Goal: Submit feedback/report problem: Submit feedback/report problem

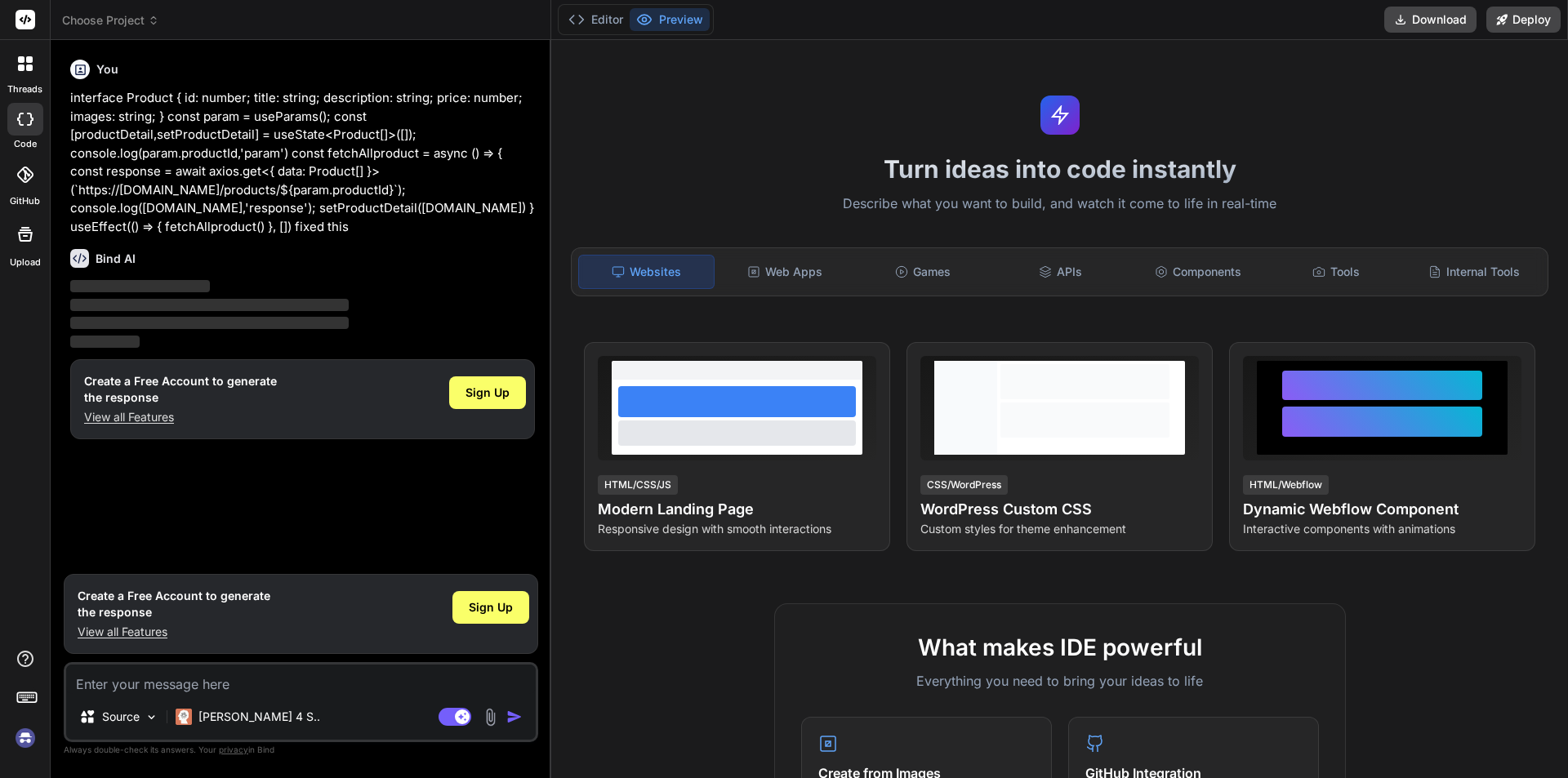
type textarea "x"
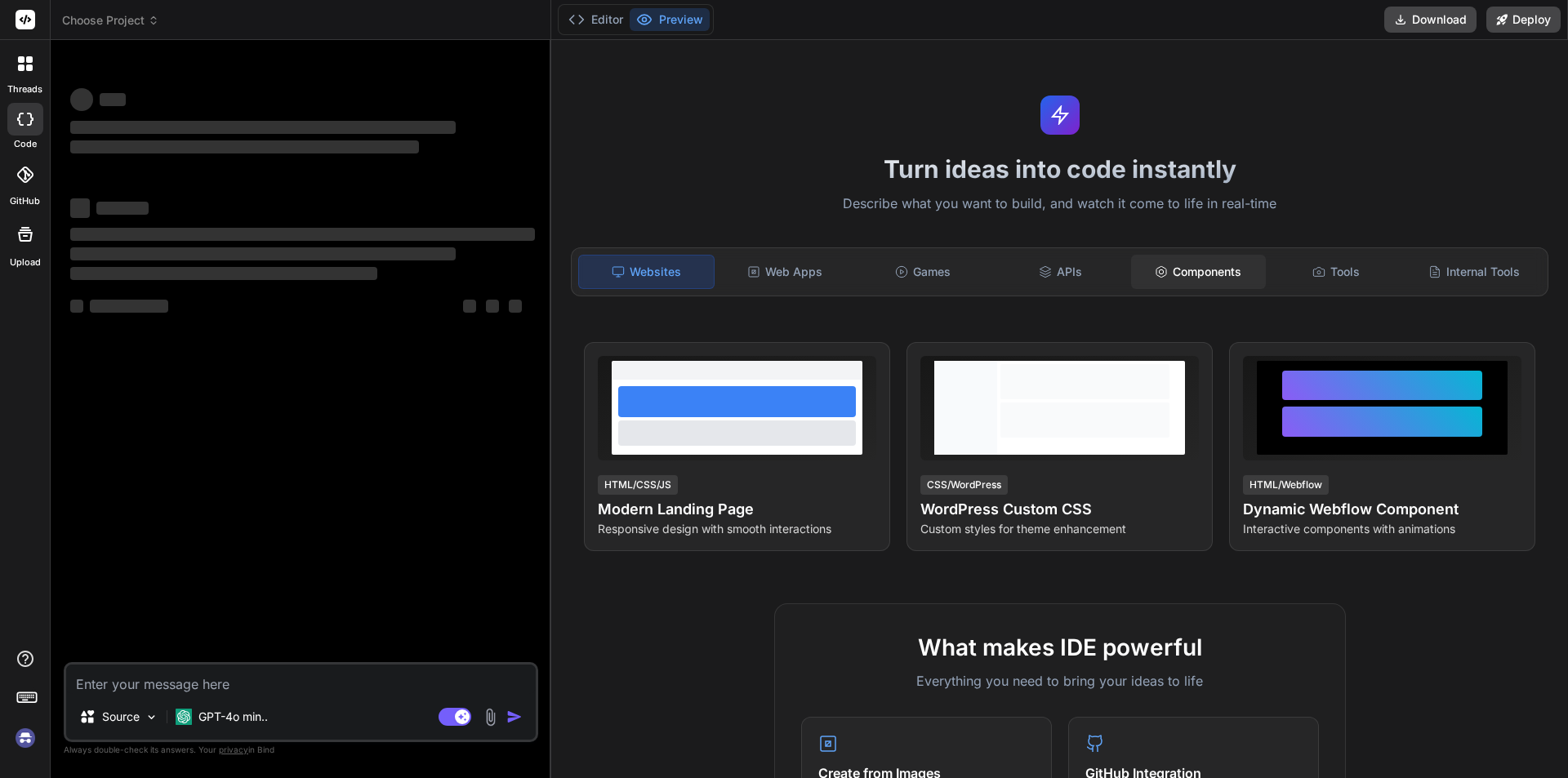
type textarea "x"
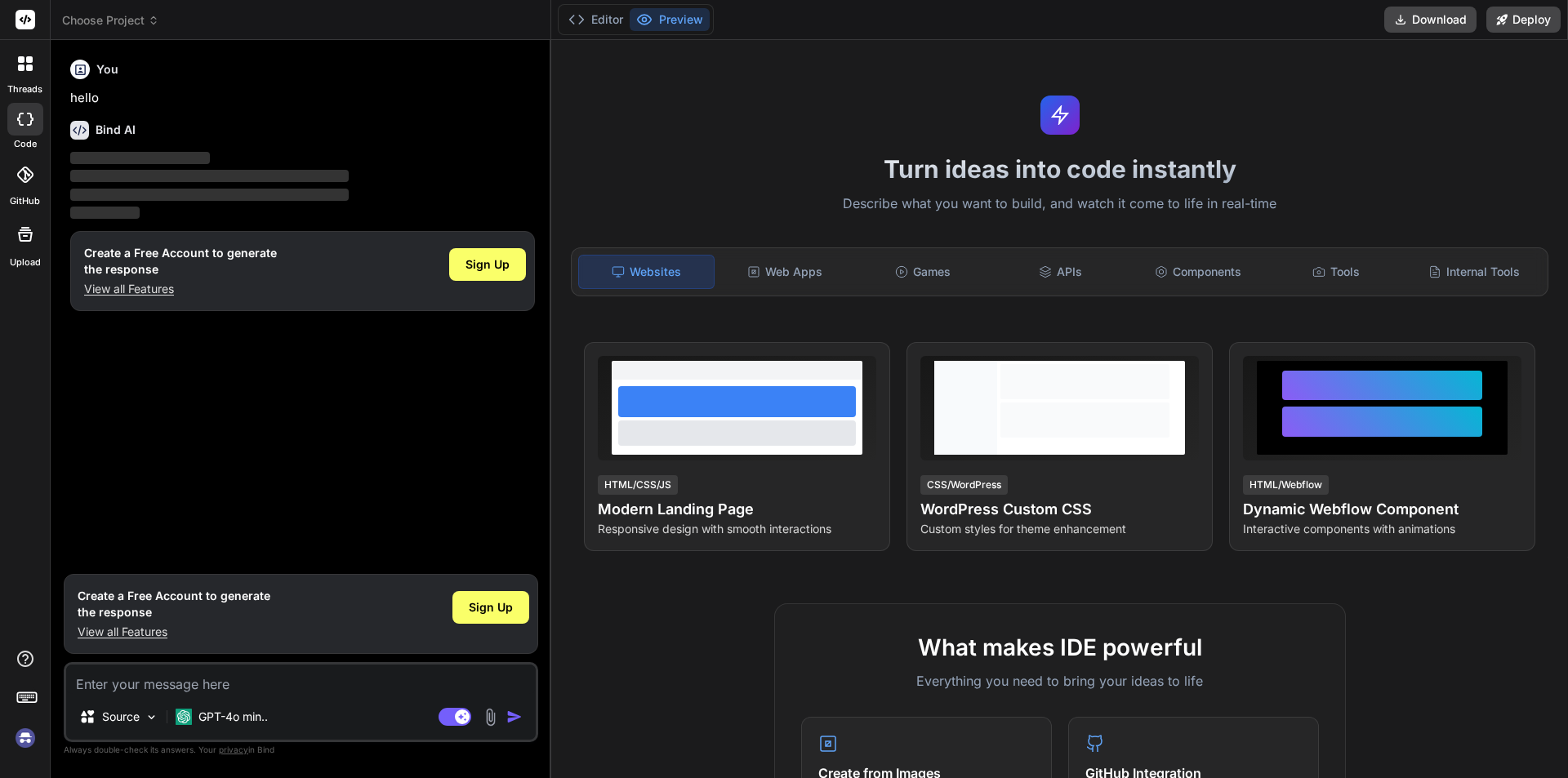
click at [187, 686] on textarea at bounding box center [301, 679] width 469 height 29
type textarea "interface Product { id: number; title: string; description: string; price: numb…"
type textarea "x"
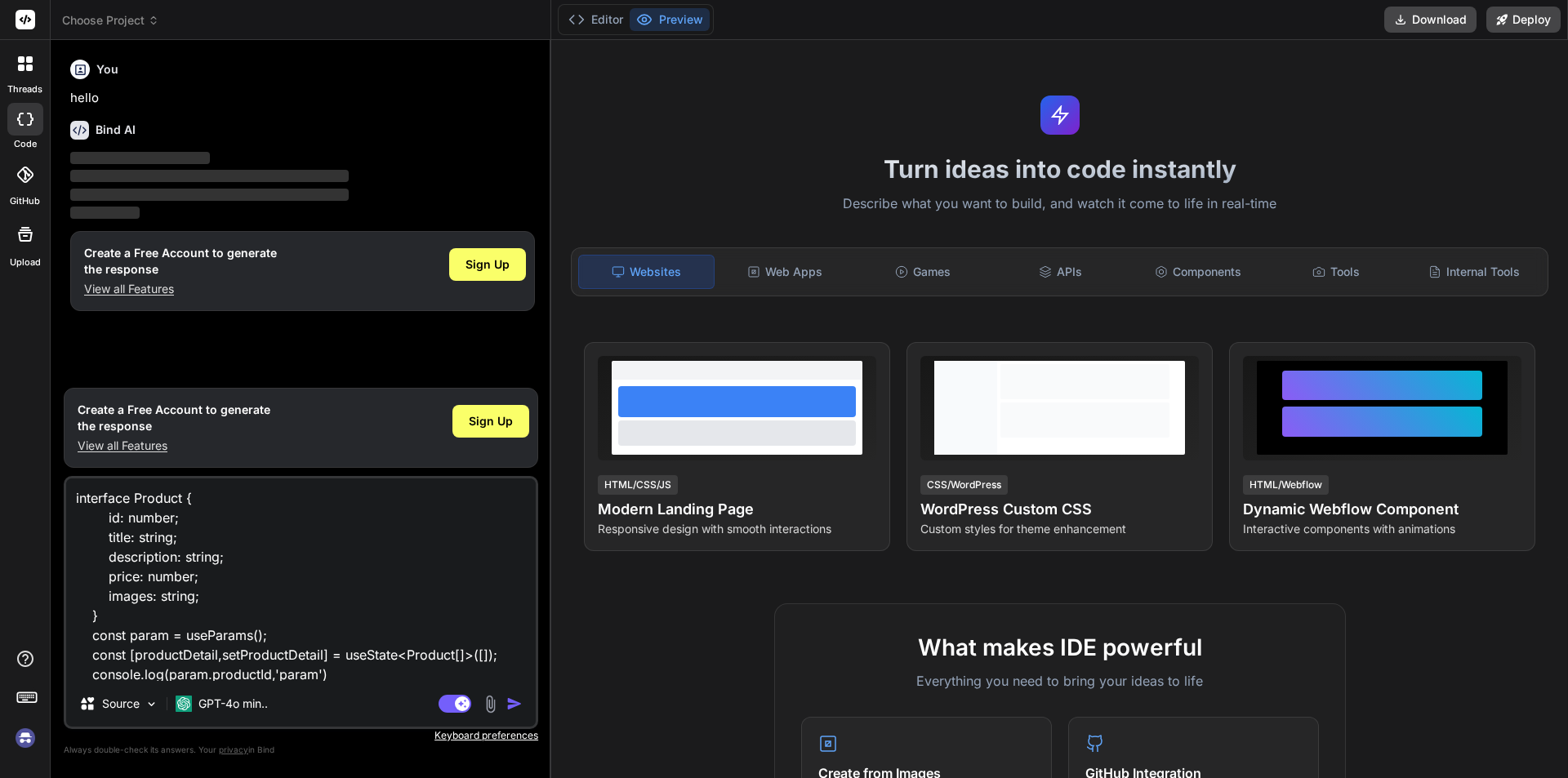
scroll to position [198, 0]
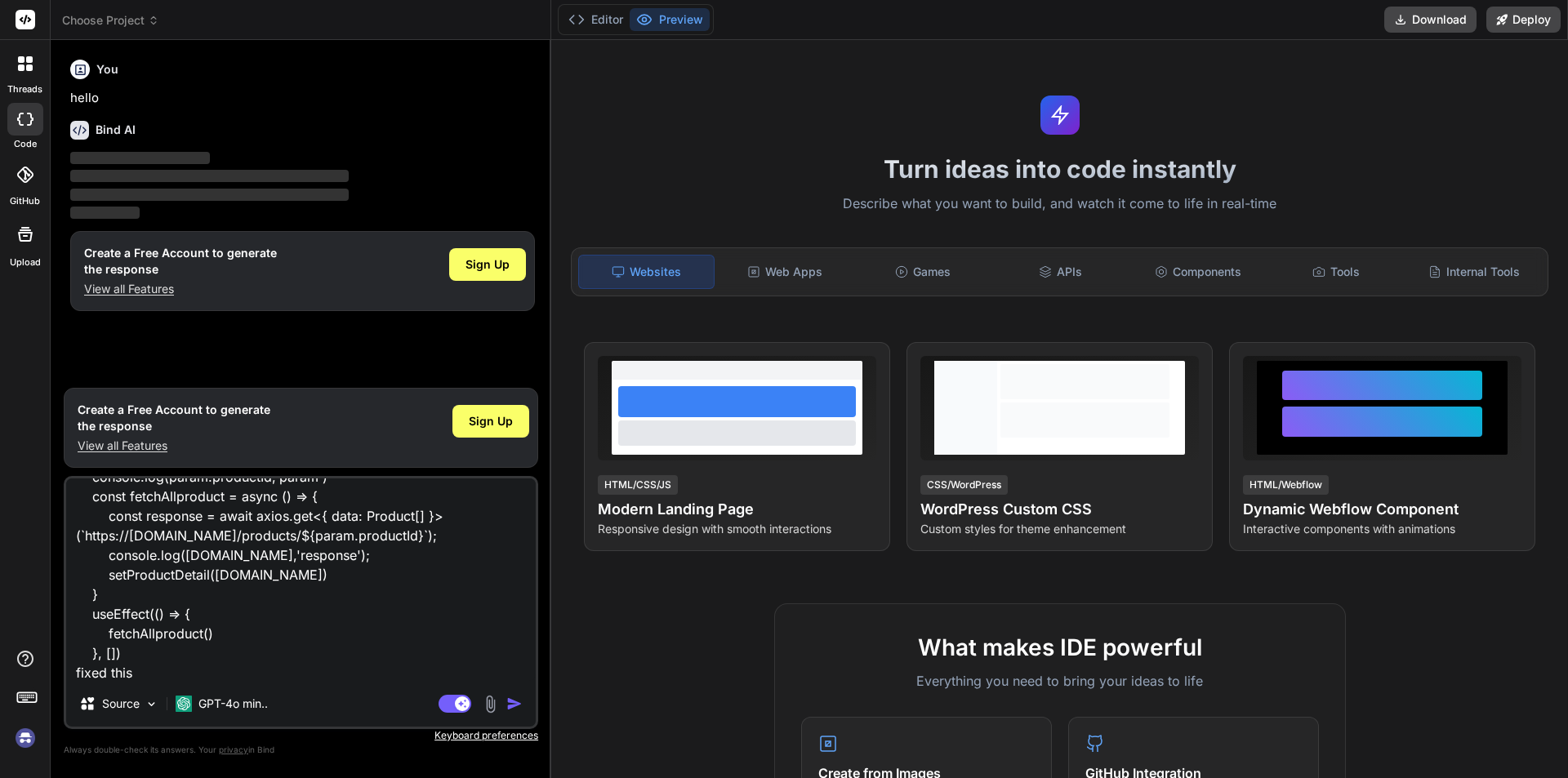
type textarea "interface Product { id: number; title: string; description: string; price: numb…"
type textarea "x"
type textarea "interface Product { id: number; title: string; description: string; price: numb…"
type textarea "x"
type textarea "interface Product { id: number; title: string; description: string; price: numb…"
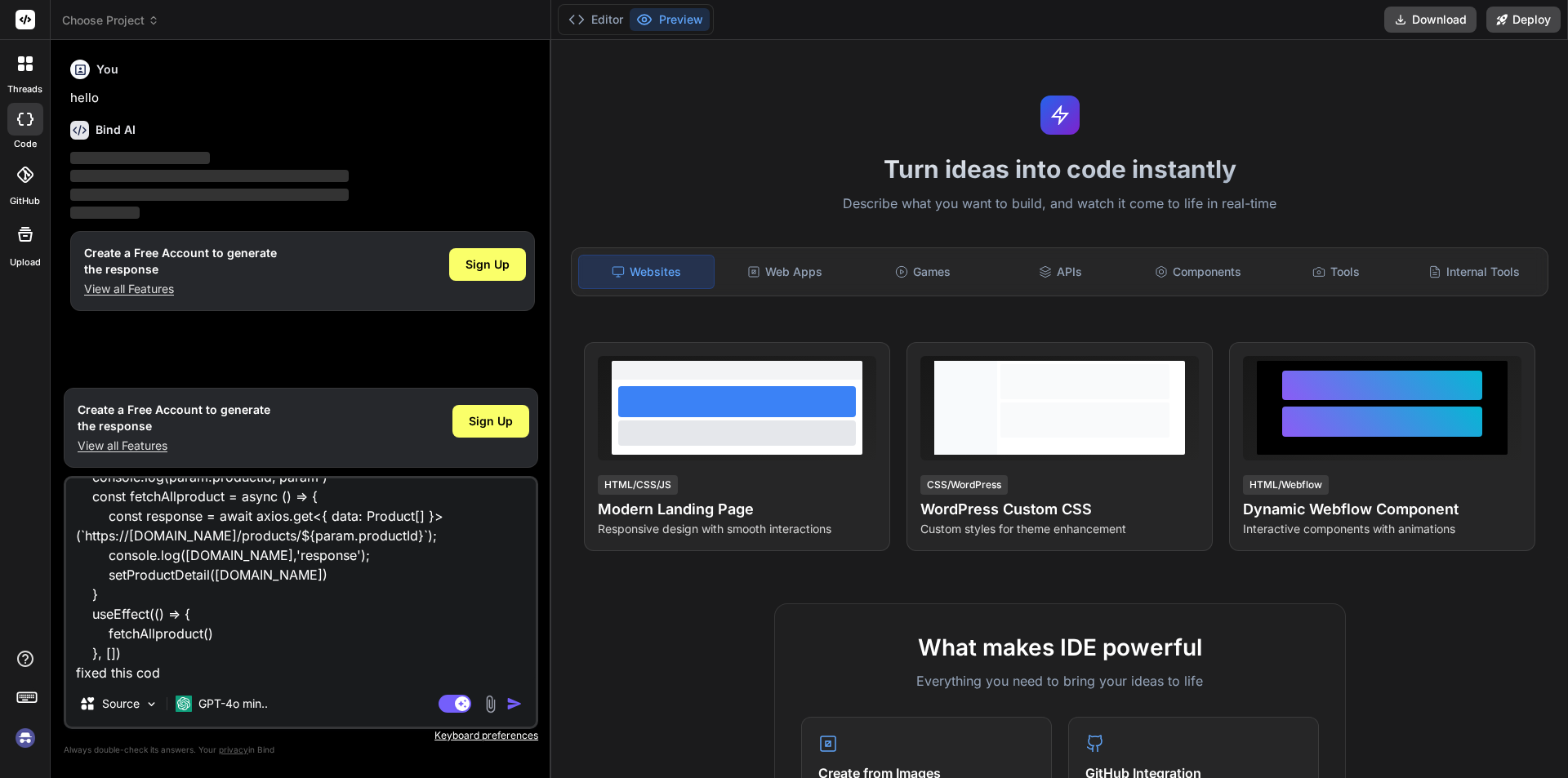
type textarea "x"
type textarea "interface Product { id: number; title: string; description: string; price: numb…"
type textarea "x"
type textarea "interface Product { id: number; title: string; description: string; price: numb…"
click at [514, 706] on img "button" at bounding box center [514, 704] width 16 height 16
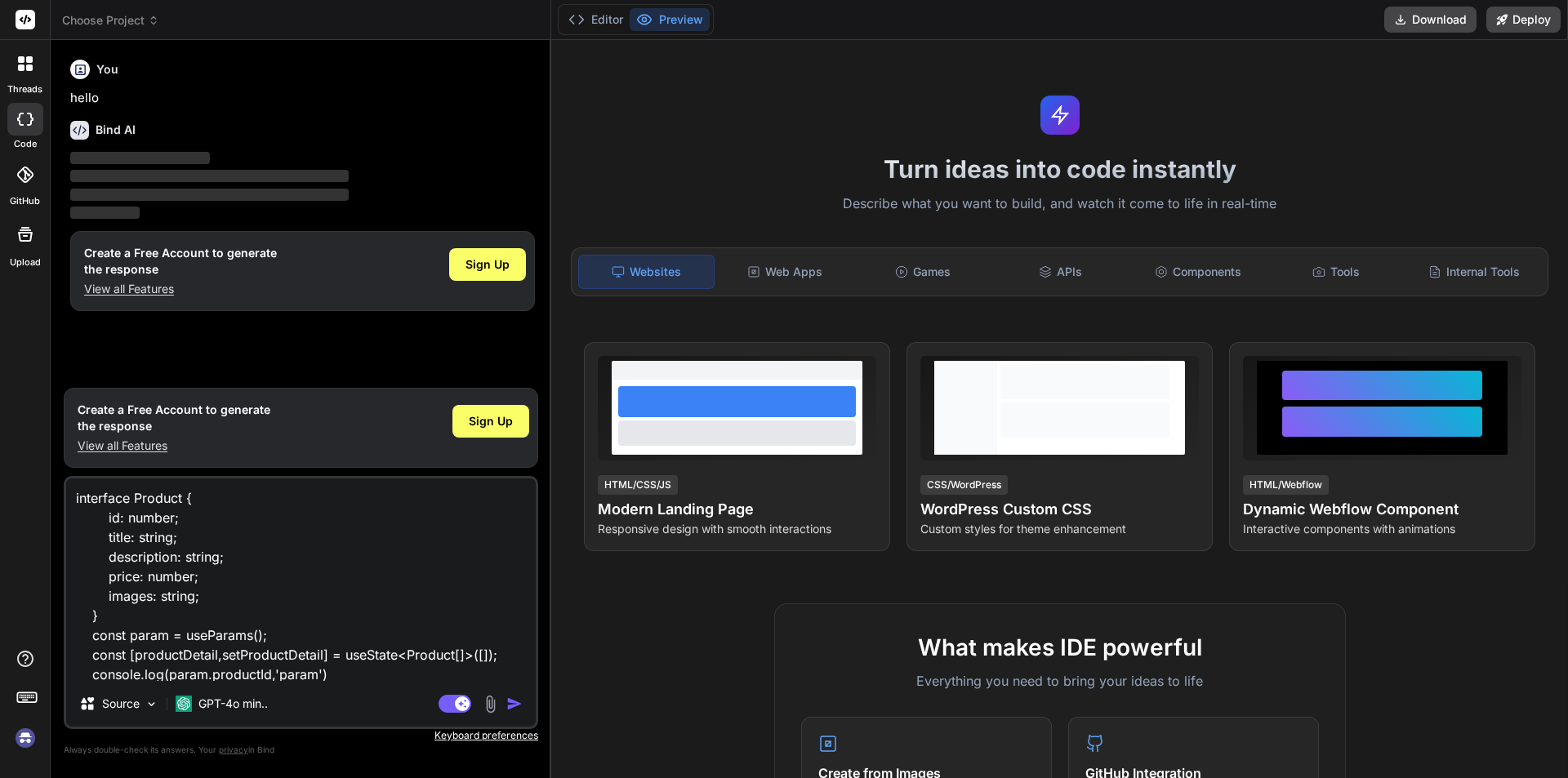
scroll to position [199, 0]
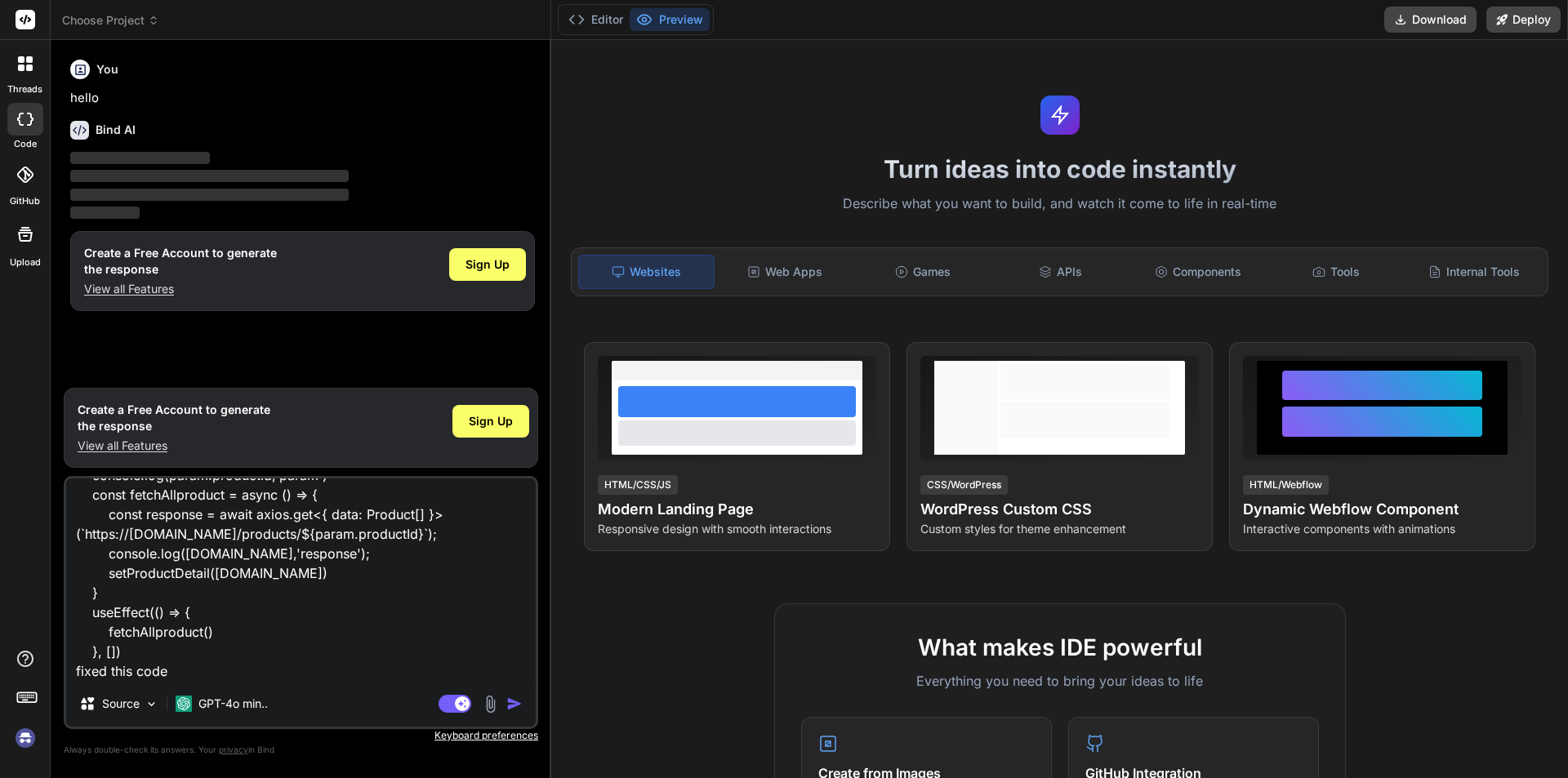
click at [506, 696] on button "button" at bounding box center [518, 704] width 23 height 16
click at [462, 701] on rect at bounding box center [462, 703] width 15 height 15
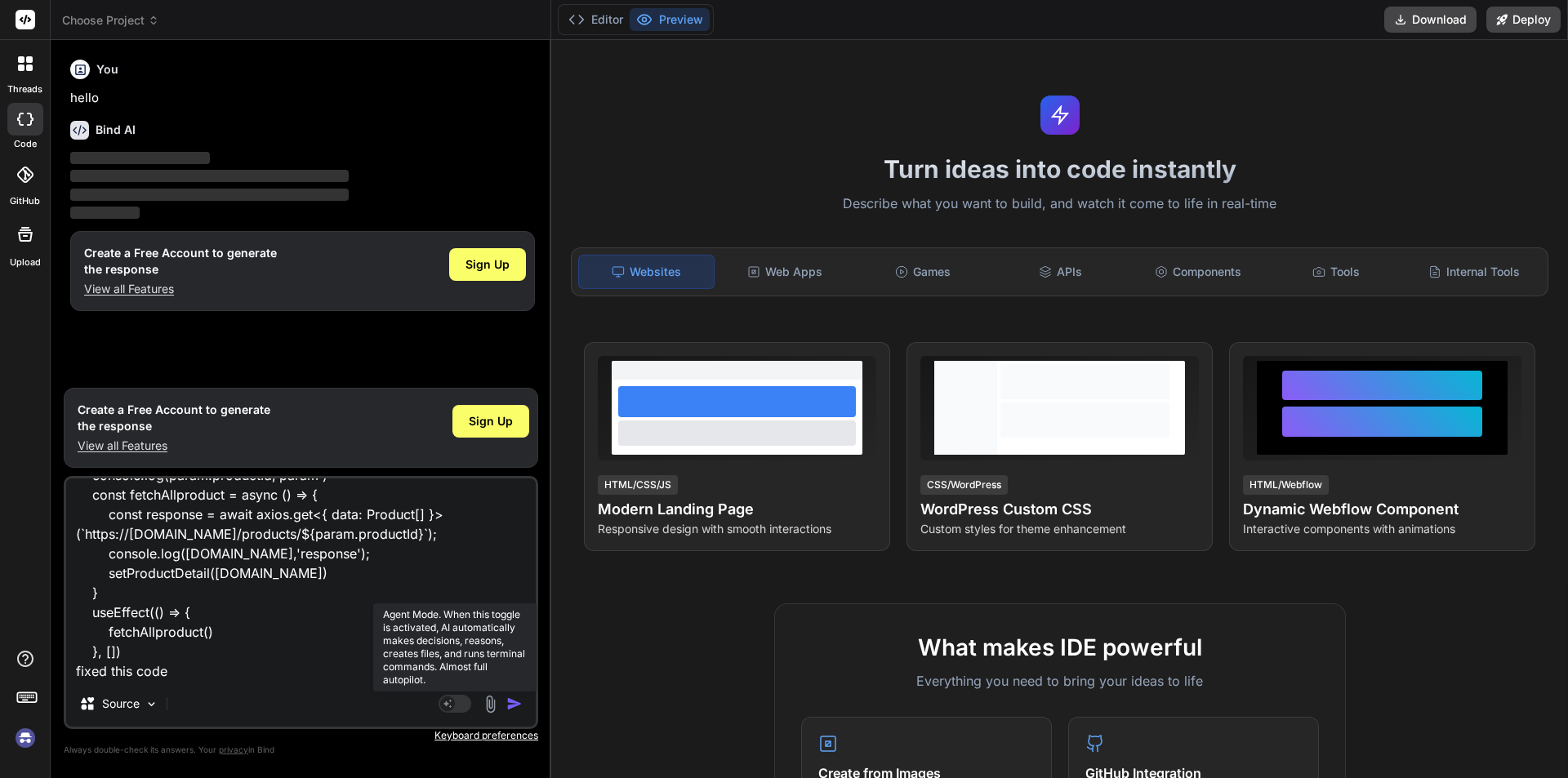
click at [451, 696] on rect at bounding box center [455, 704] width 33 height 18
type textarea "x"
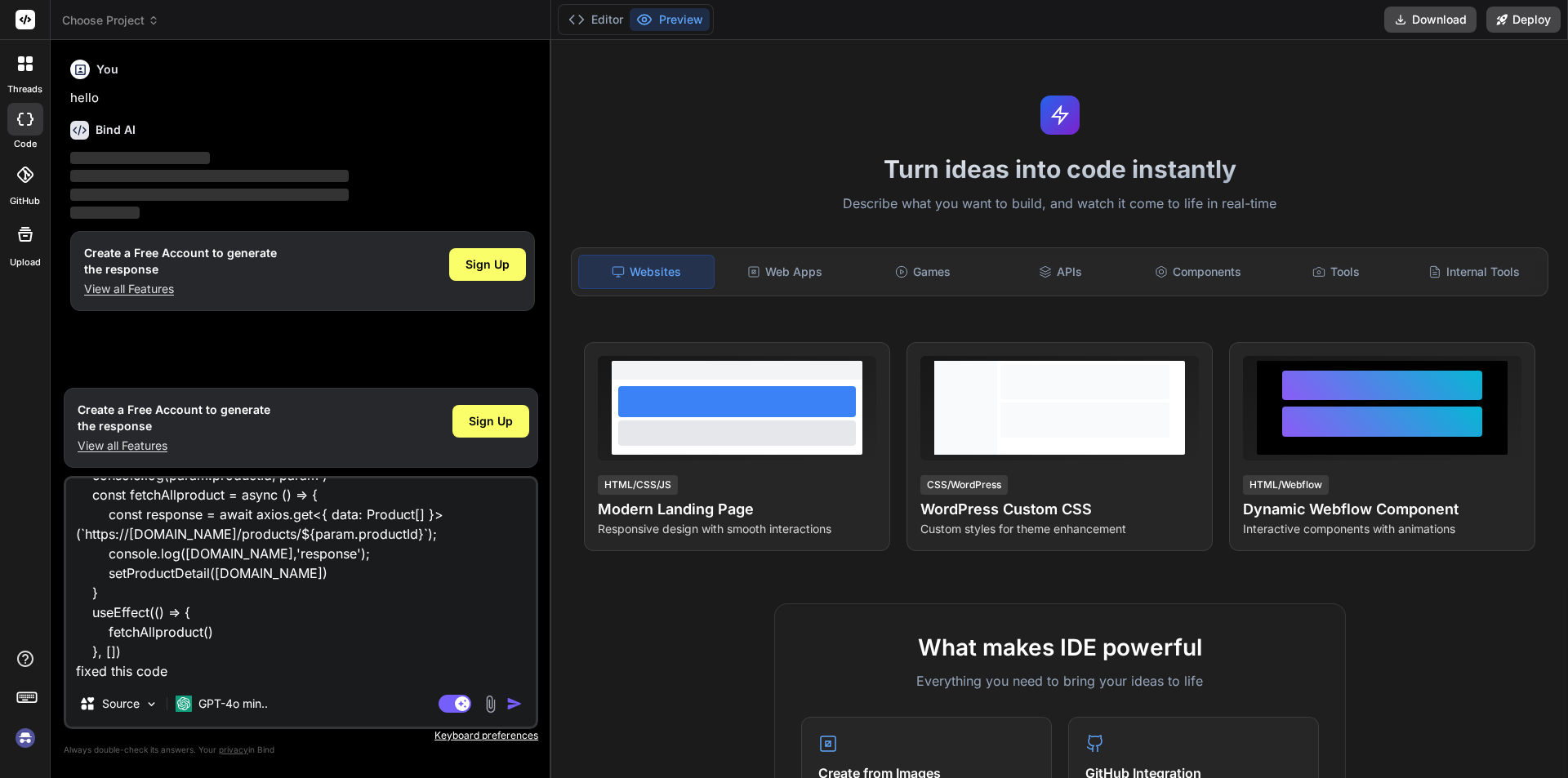
click at [511, 701] on img "button" at bounding box center [514, 704] width 16 height 16
click at [283, 603] on textarea "interface Product { id: number; title: string; description: string; price: numb…" at bounding box center [301, 580] width 469 height 203
type textarea "x"
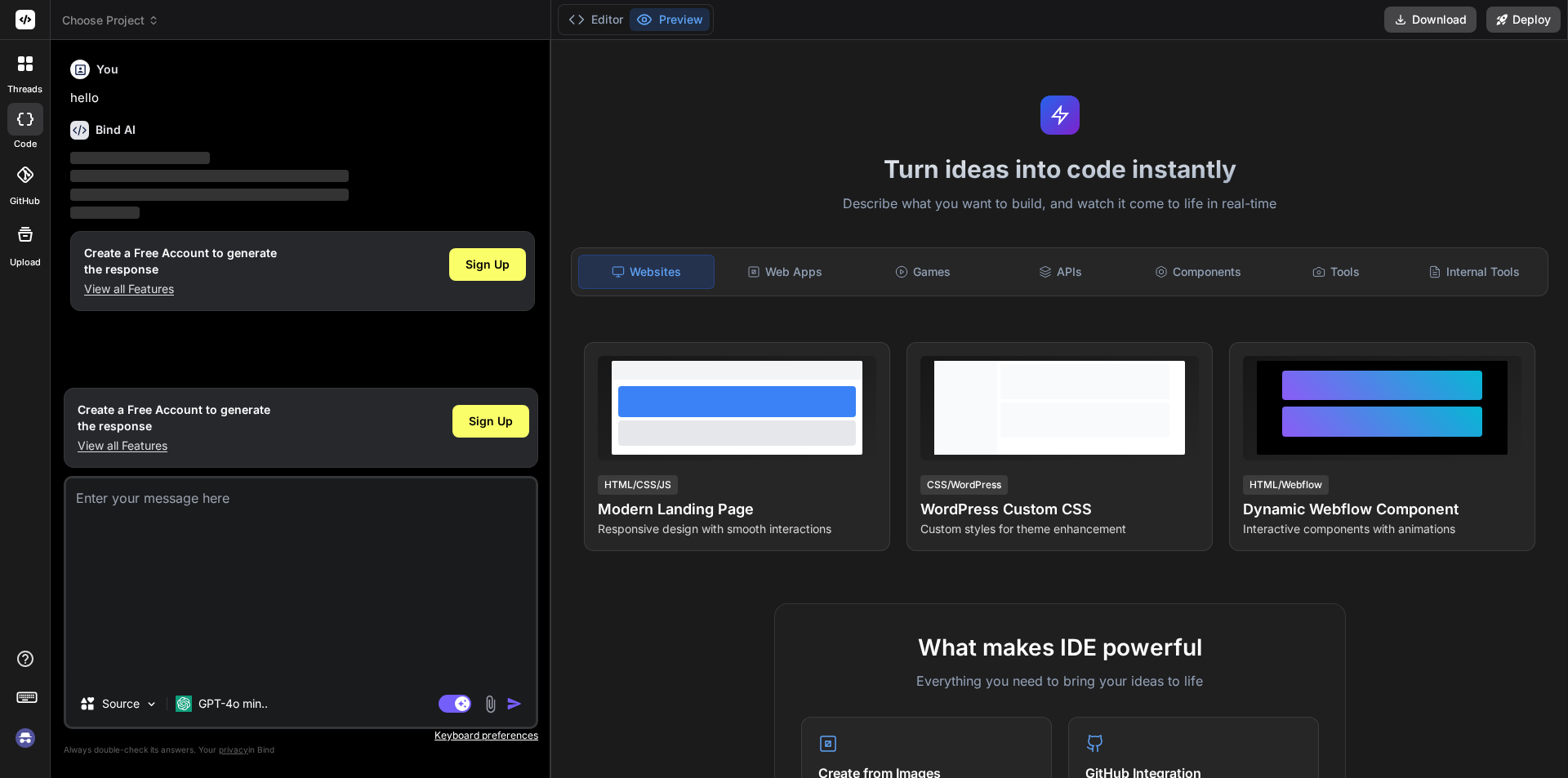
scroll to position [0, 0]
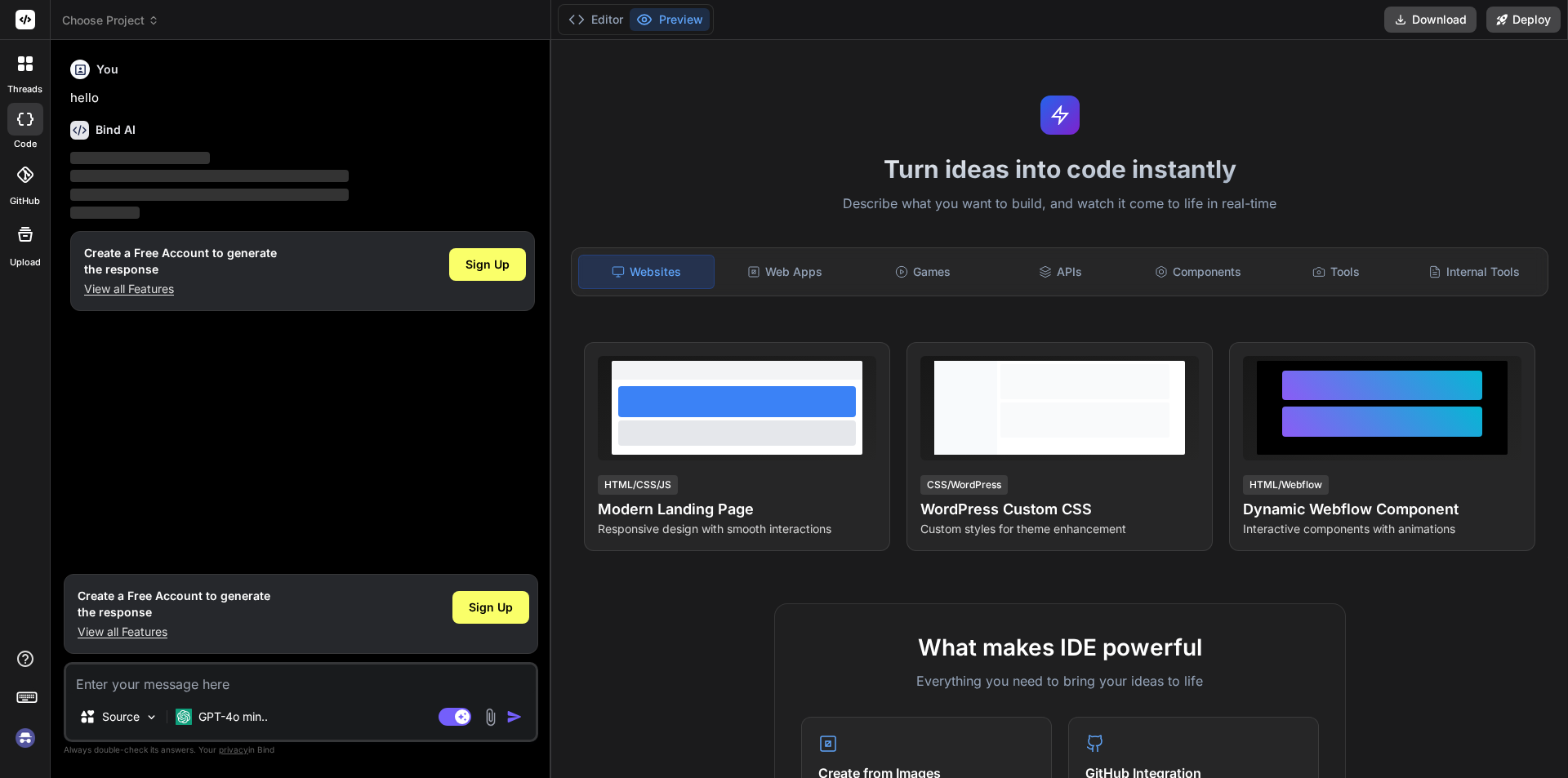
paste textarea "interface Product { id: number; title: string; description: string; price: numb…"
type textarea "interface Product { id: number; title: string; description: string; price: numb…"
type textarea "x"
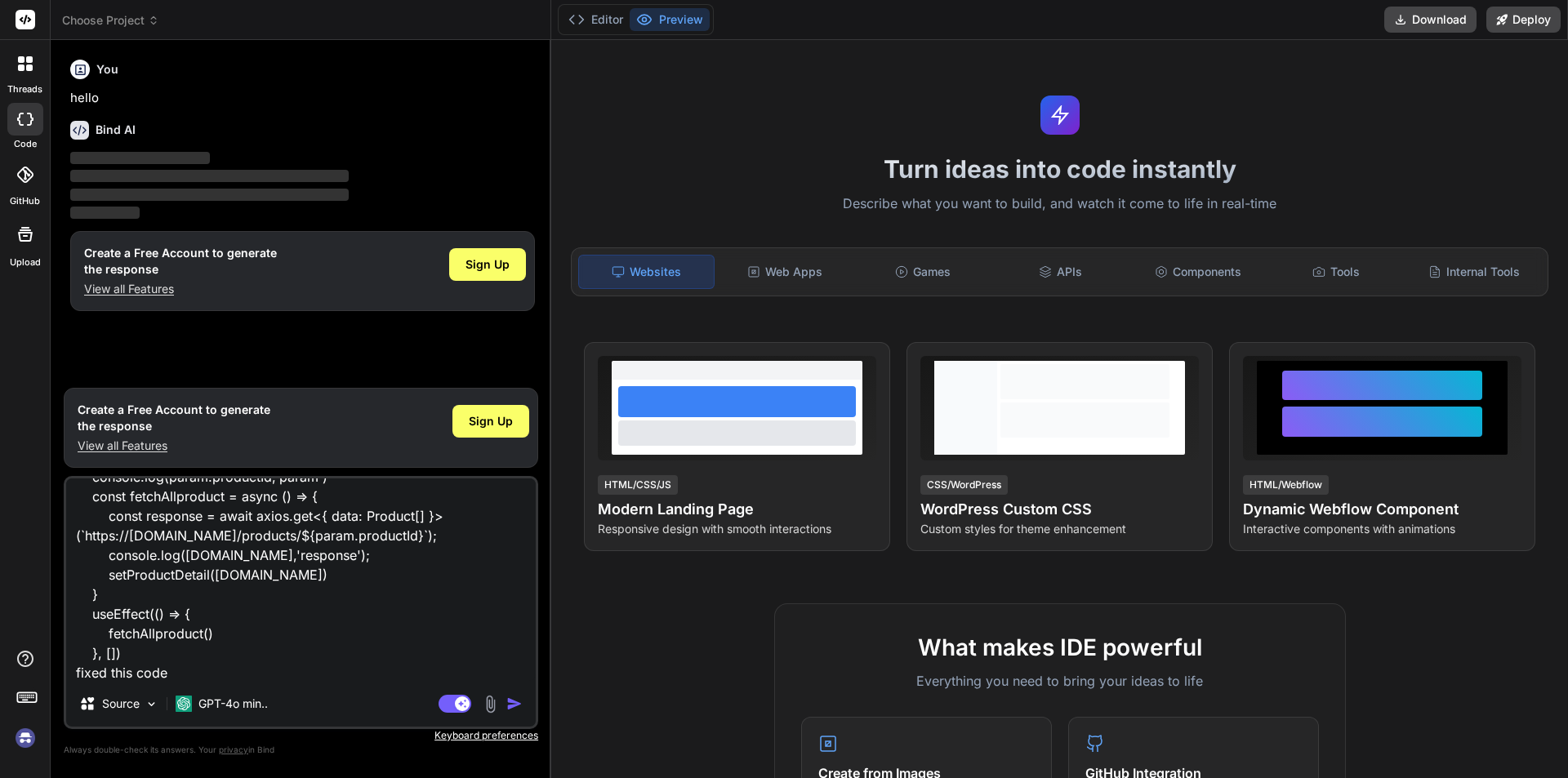
type textarea "interface Product { id: number; title: string; description: string; price: numb…"
type textarea "x"
type textarea "interface Product { id: number; title: string; description: string; price: numb…"
type textarea "x"
type textarea "interface Product { id: number; title: string; description: string; price: numb…"
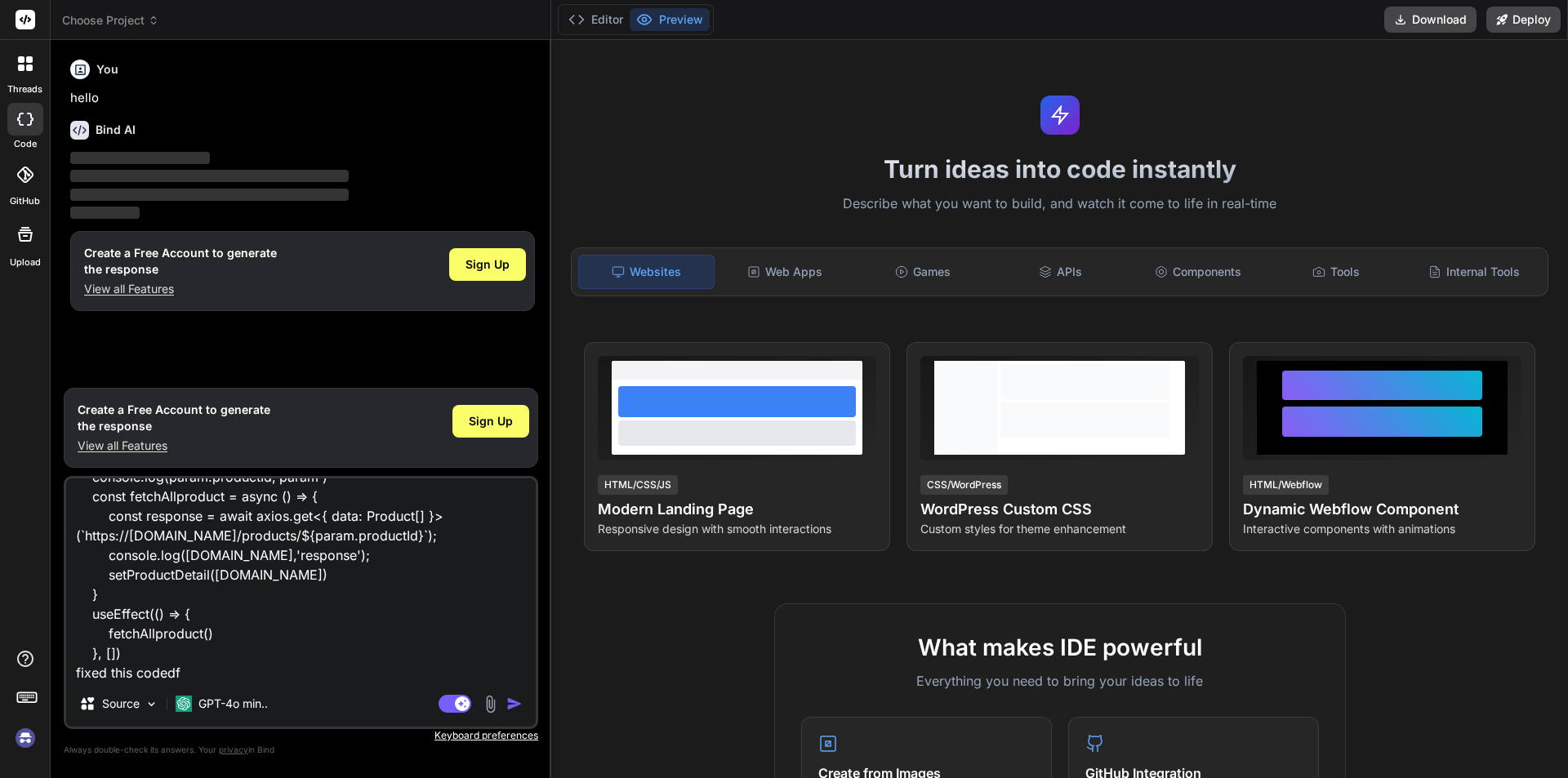
type textarea "x"
type textarea "interface Product { id: number; title: string; description: string; price: numb…"
type textarea "x"
type textarea "interface Product { id: number; title: string; description: string; price: numb…"
type textarea "x"
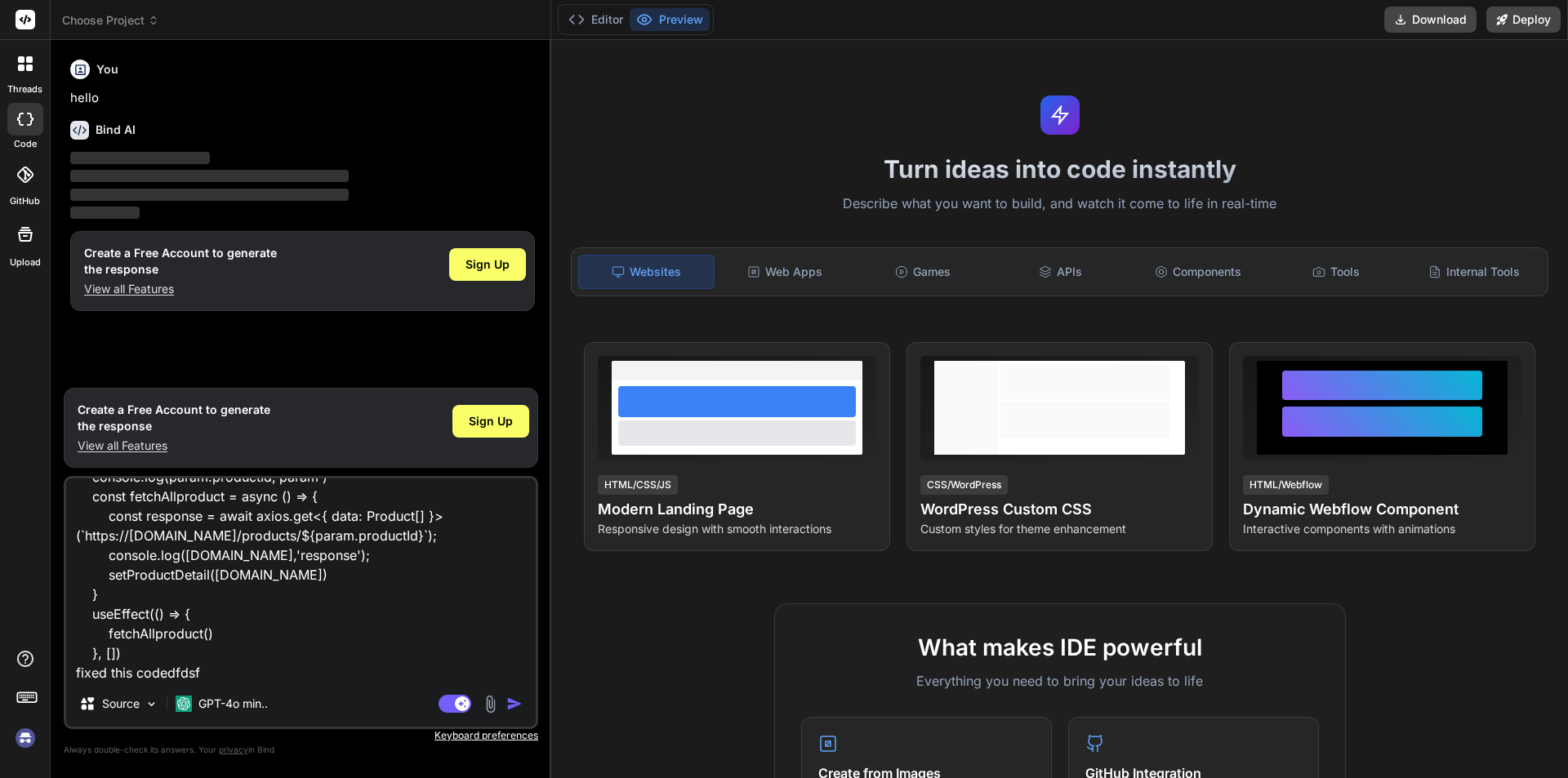
type textarea "interface Product { id: number; title: string; description: string; price: numb…"
type textarea "x"
type textarea "interface Product { id: number; title: string; description: string; price: numb…"
type textarea "x"
type textarea "interface Product { id: number; title: string; description: string; price: numb…"
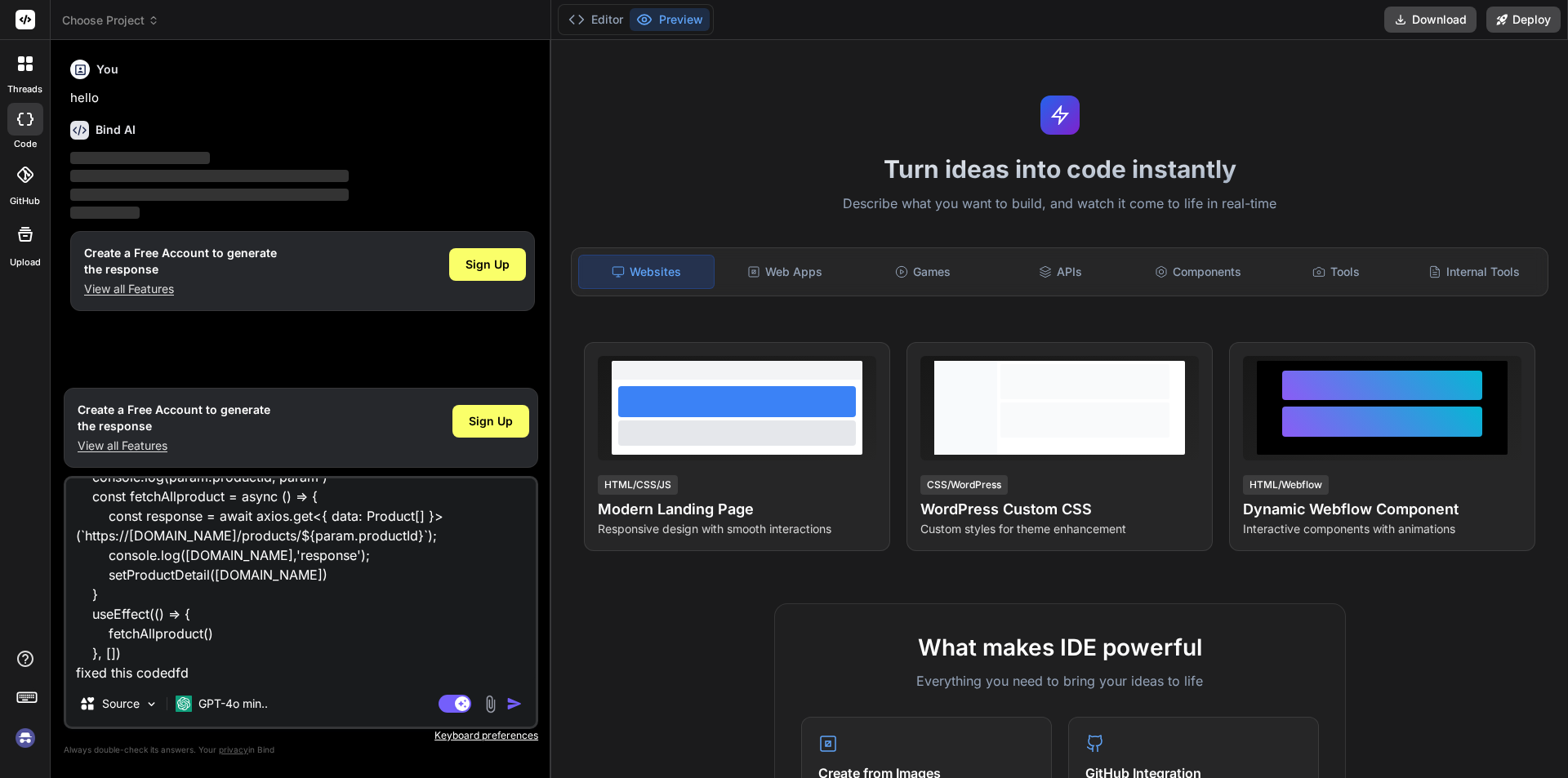
type textarea "x"
type textarea "interface Product { id: number; title: string; description: string; price: numb…"
type textarea "x"
type textarea "interface Product { id: number; title: string; description: string; price: numb…"
type textarea "x"
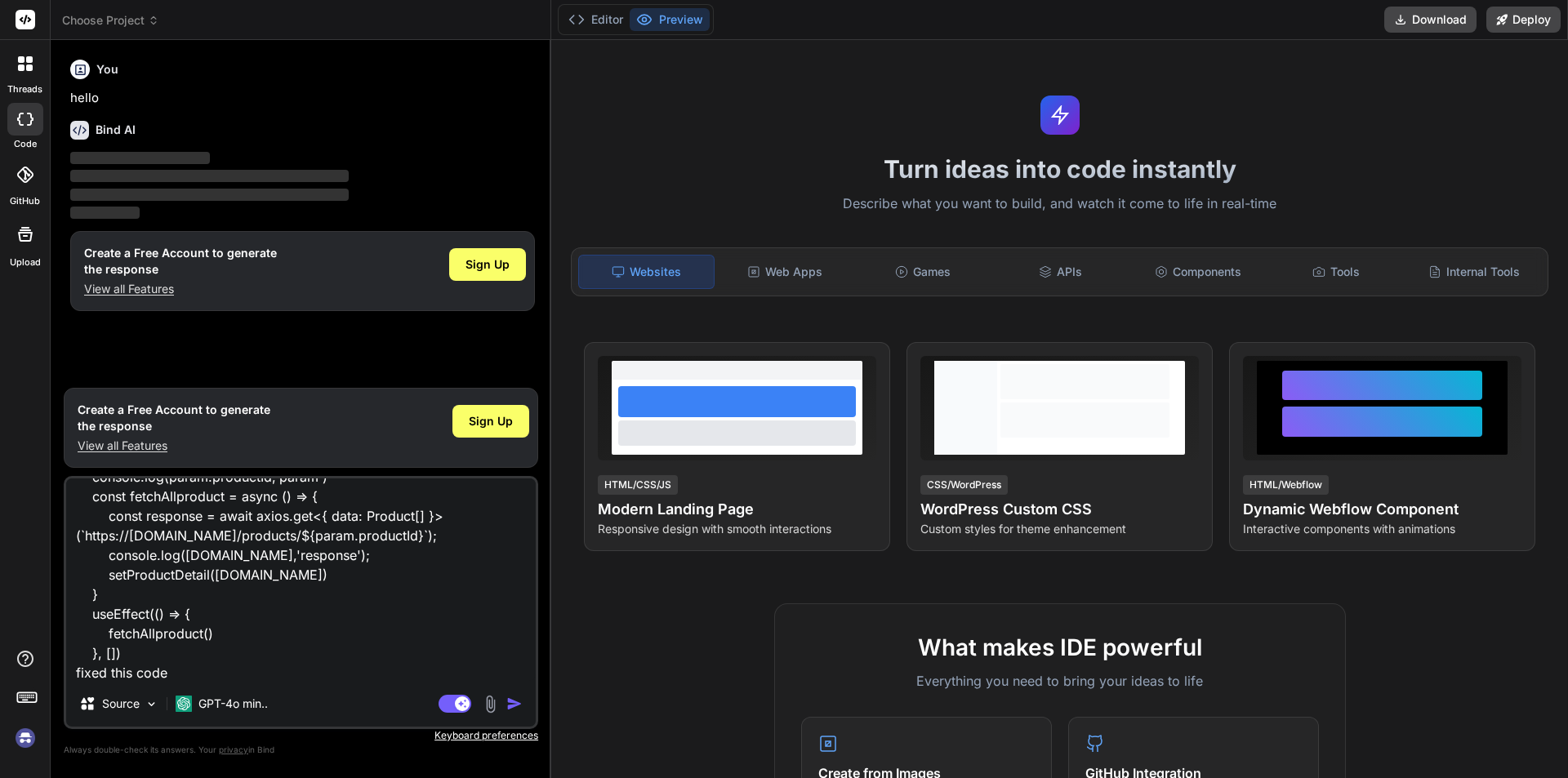
type textarea "x"
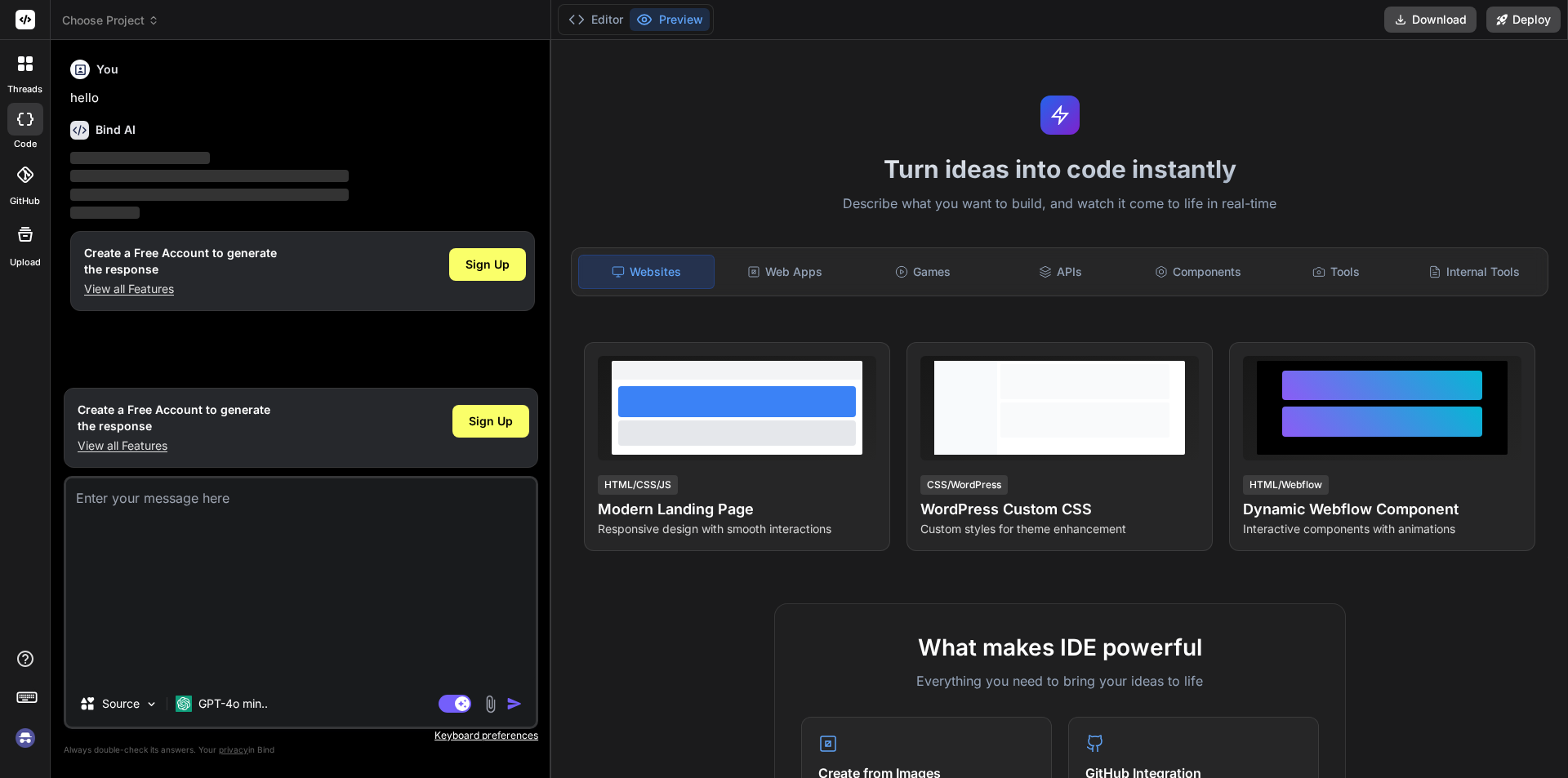
scroll to position [0, 0]
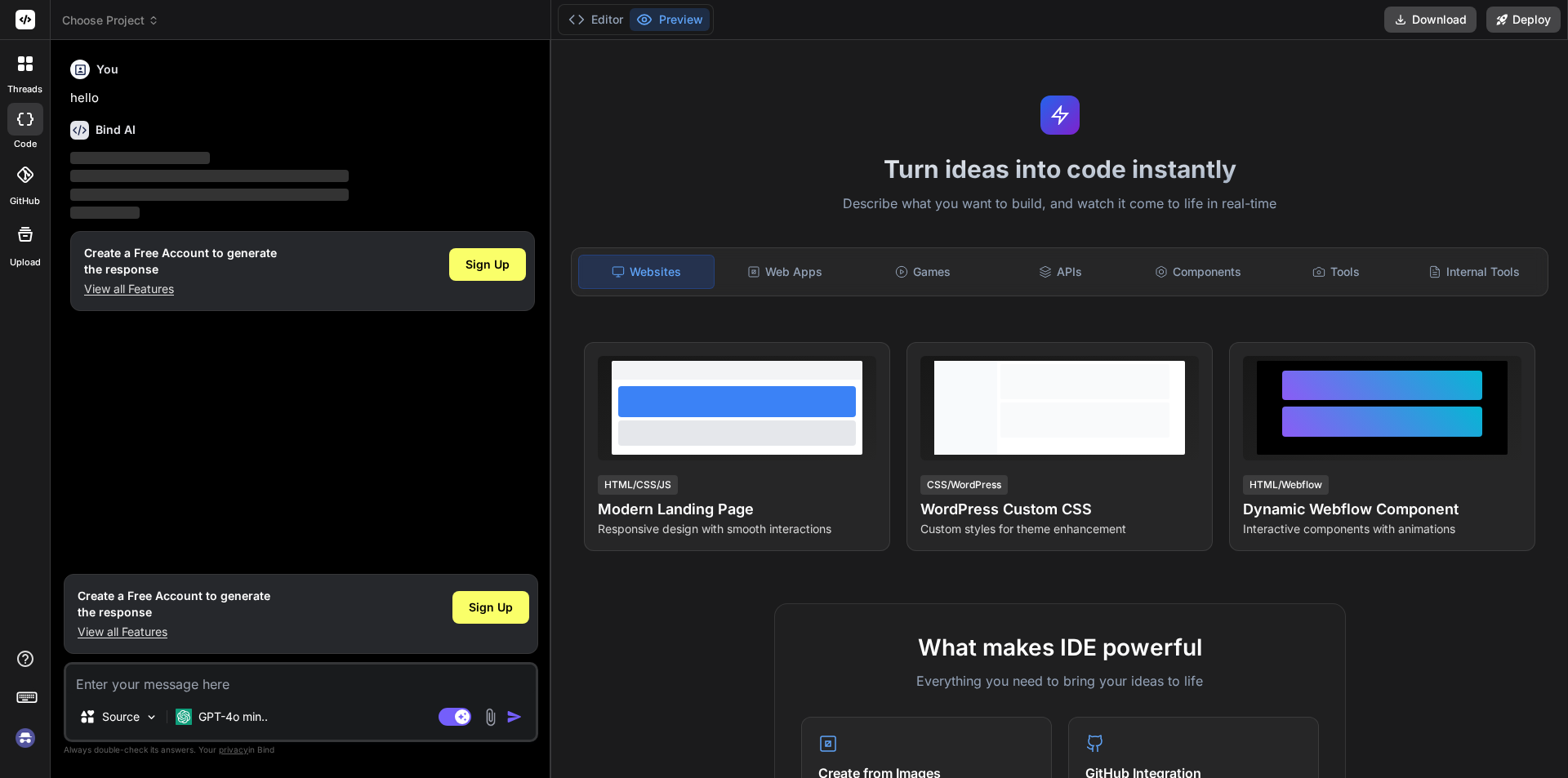
click at [27, 125] on icon at bounding box center [30, 119] width 7 height 13
click at [29, 86] on label "threads" at bounding box center [25, 89] width 35 height 14
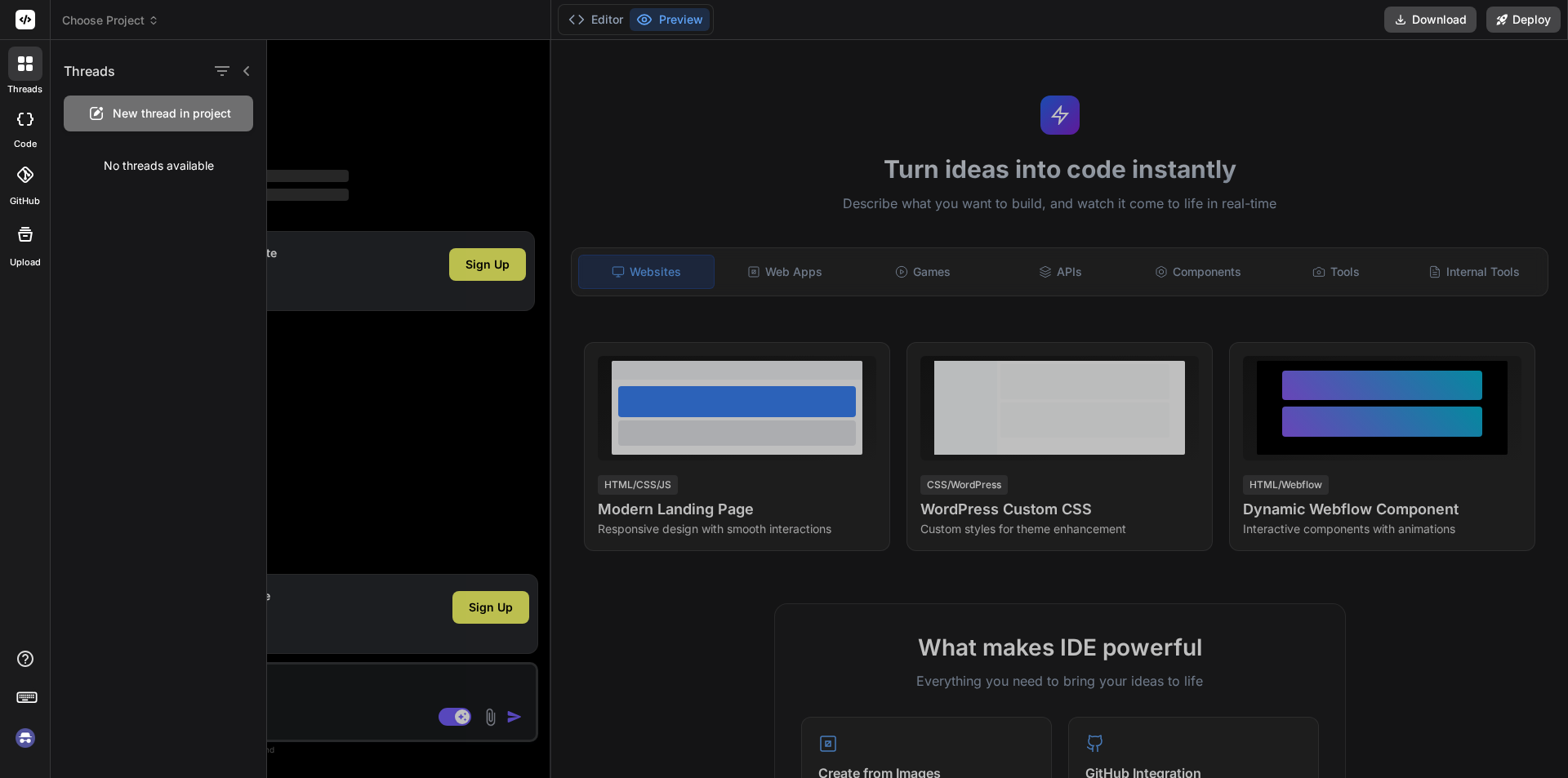
click at [28, 64] on icon at bounding box center [25, 64] width 15 height 15
click at [446, 123] on div at bounding box center [918, 409] width 1302 height 738
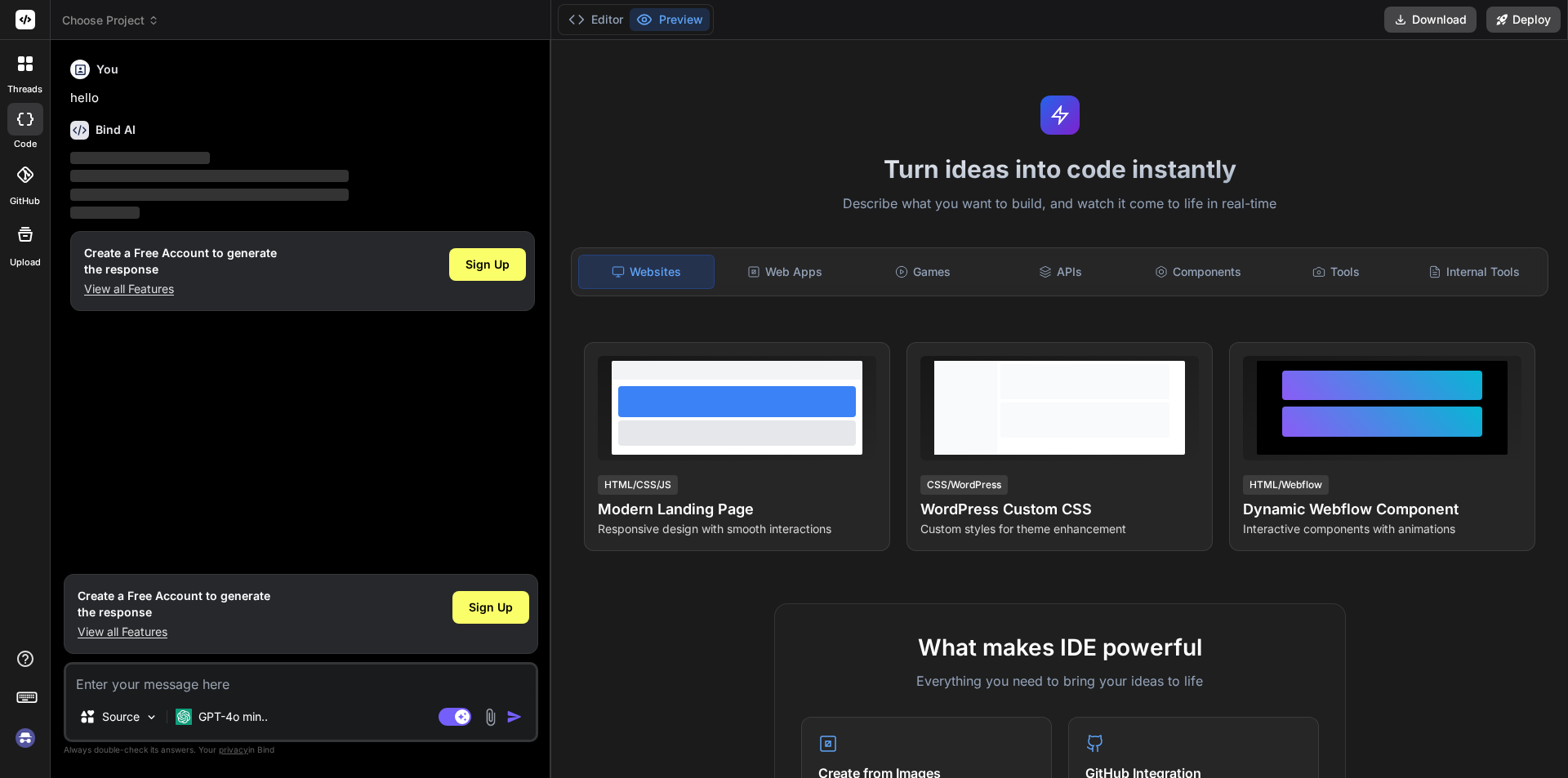
click at [26, 63] on icon at bounding box center [25, 64] width 15 height 15
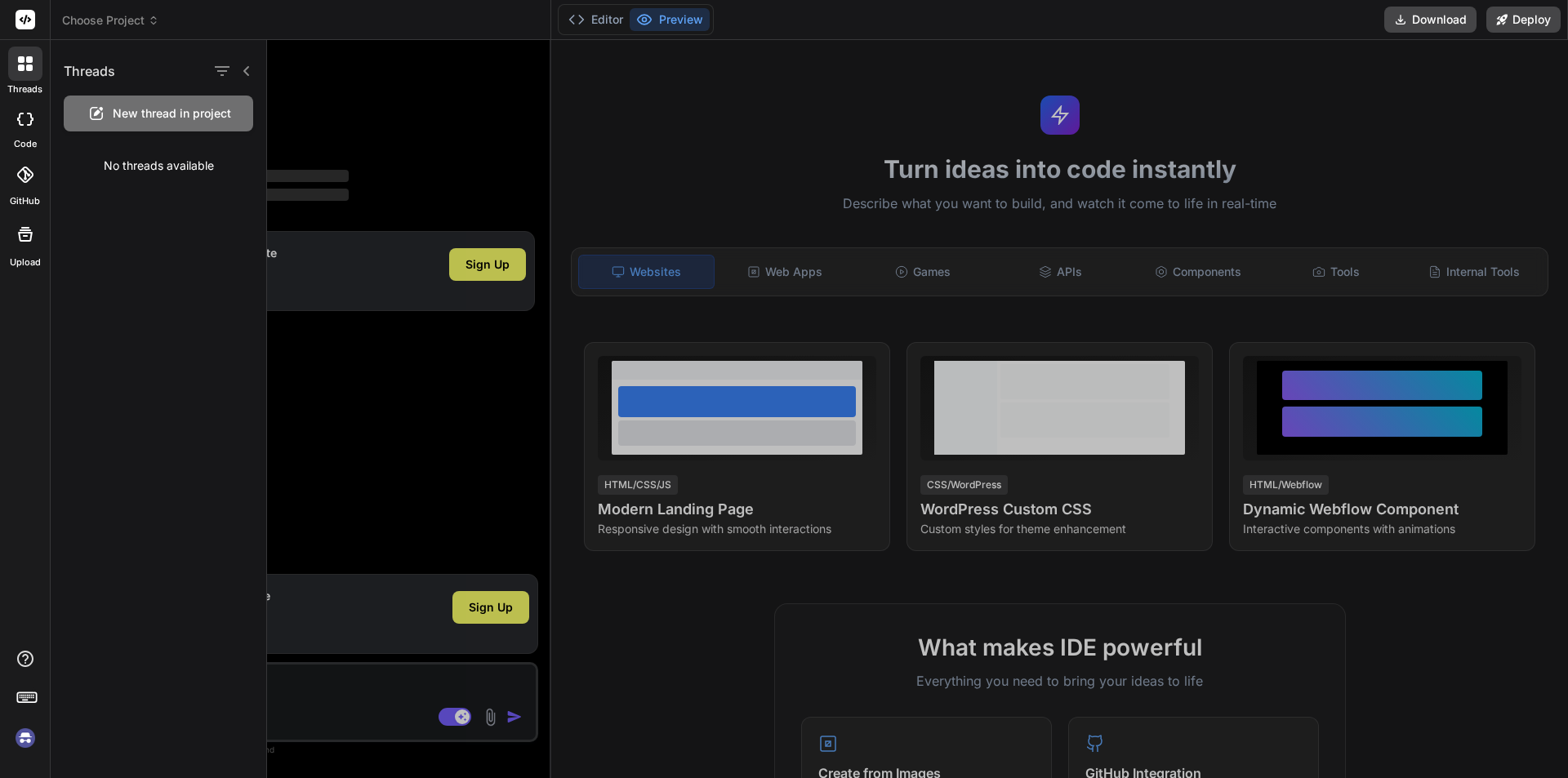
click at [125, 176] on div "No threads available" at bounding box center [158, 165] width 216 height 42
click at [156, 110] on span "New thread in project" at bounding box center [172, 113] width 119 height 16
type textarea "x"
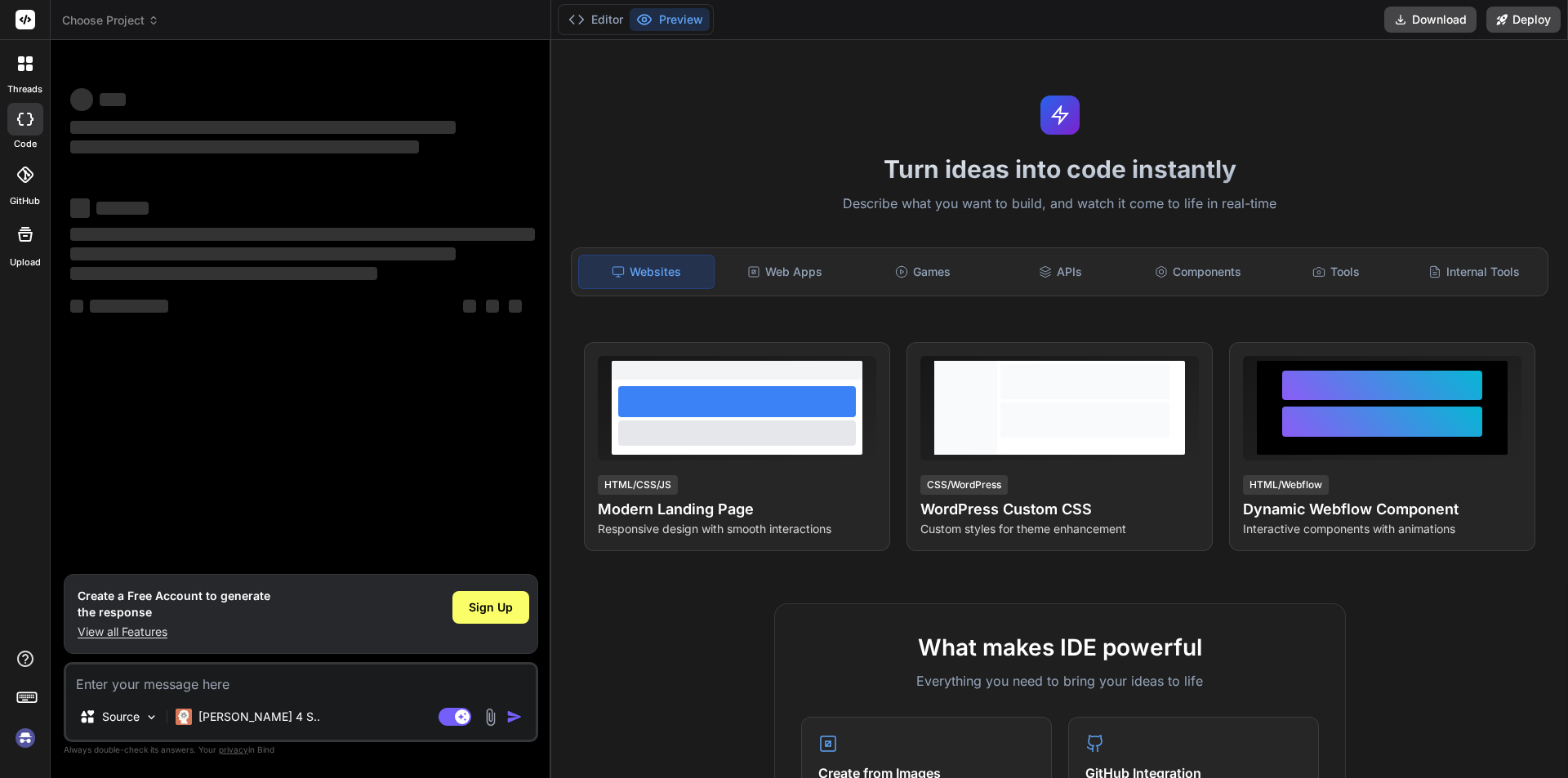
click at [156, 682] on textarea at bounding box center [301, 679] width 469 height 29
paste textarea "interface Product { id: number; title: string; description: string; price: numb…"
type textarea "interface Product { id: number; title: string; description: string; price: numb…"
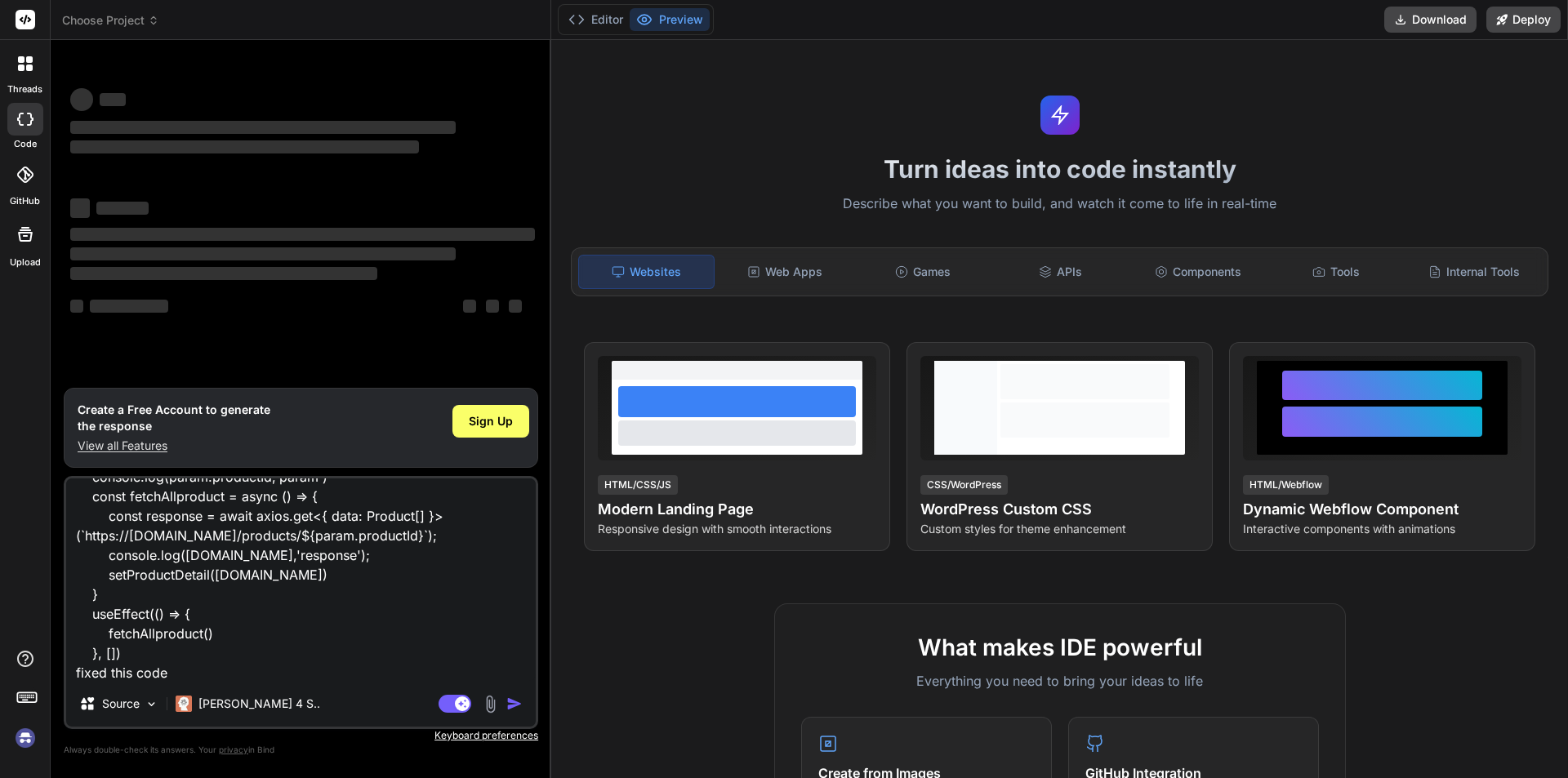
type textarea "x"
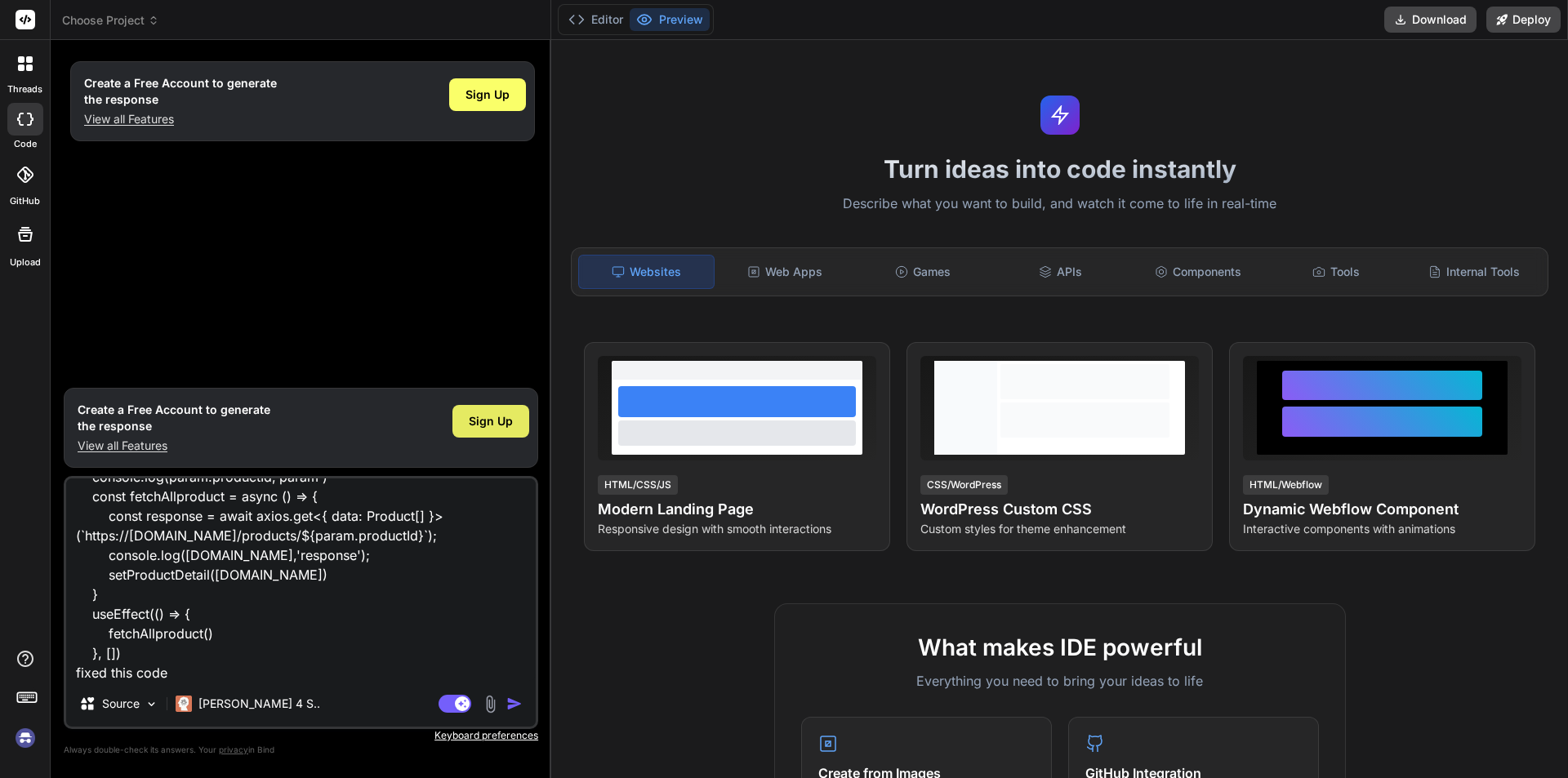
type textarea "interface Product { id: number; title: string; description: string; price: numb…"
click at [499, 416] on span "Sign Up" at bounding box center [490, 421] width 44 height 16
